Goal: Task Accomplishment & Management: Manage account settings

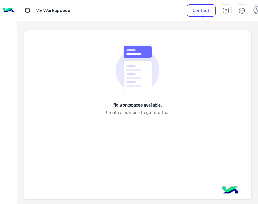
click at [255, 12] on use at bounding box center [258, 10] width 8 height 8
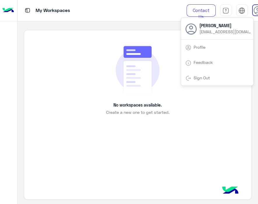
click at [203, 76] on link "Sign Out" at bounding box center [202, 77] width 16 height 5
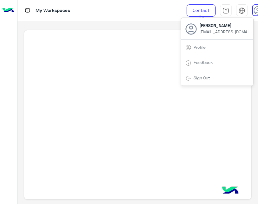
click at [203, 76] on link "Sign Out" at bounding box center [202, 77] width 16 height 5
click at [198, 77] on link "Sign Out" at bounding box center [202, 77] width 16 height 5
click at [199, 78] on link "Sign Out" at bounding box center [202, 77] width 16 height 5
click at [207, 76] on link "Sign Out" at bounding box center [202, 77] width 16 height 5
click at [204, 76] on link "Sign Out" at bounding box center [202, 77] width 16 height 5
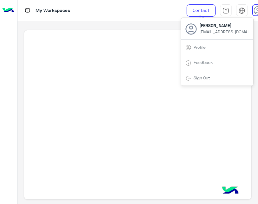
click at [204, 76] on link "Sign Out" at bounding box center [202, 77] width 16 height 5
click at [103, 69] on div at bounding box center [138, 115] width 228 height 170
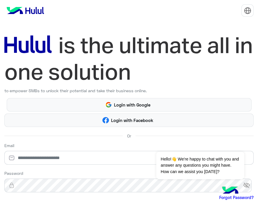
scroll to position [59, 0]
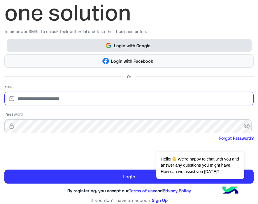
type input "**********"
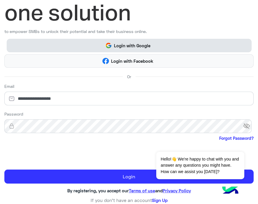
click at [98, 40] on button "Login with Google" at bounding box center [129, 45] width 245 height 13
